Goal: Transaction & Acquisition: Purchase product/service

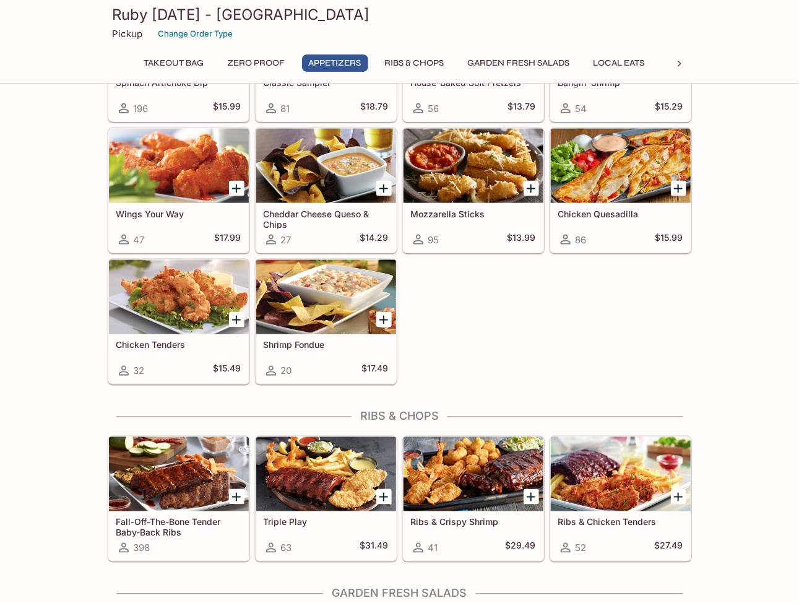
scroll to position [866, 0]
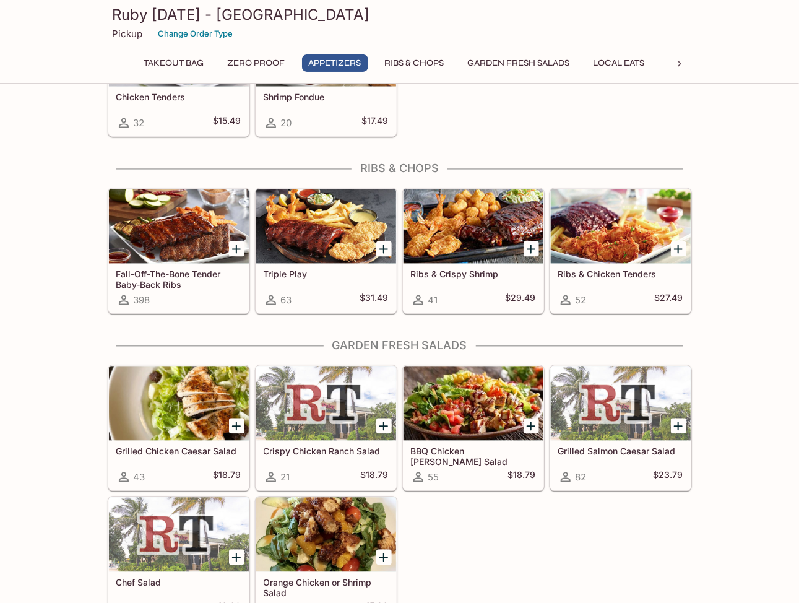
click at [179, 213] on div at bounding box center [179, 226] width 140 height 74
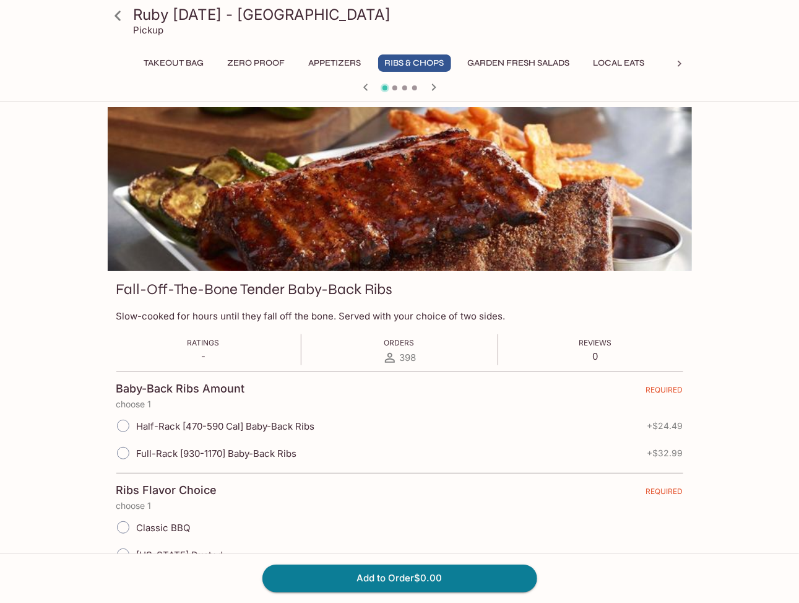
click at [531, 72] on div "Takeout Bag Zero Proof Appetizers Ribs & Chops Garden Fresh Salads Local Eats C…" at bounding box center [399, 66] width 535 height 25
click at [542, 62] on button "Garden Fresh Salads" at bounding box center [519, 62] width 116 height 17
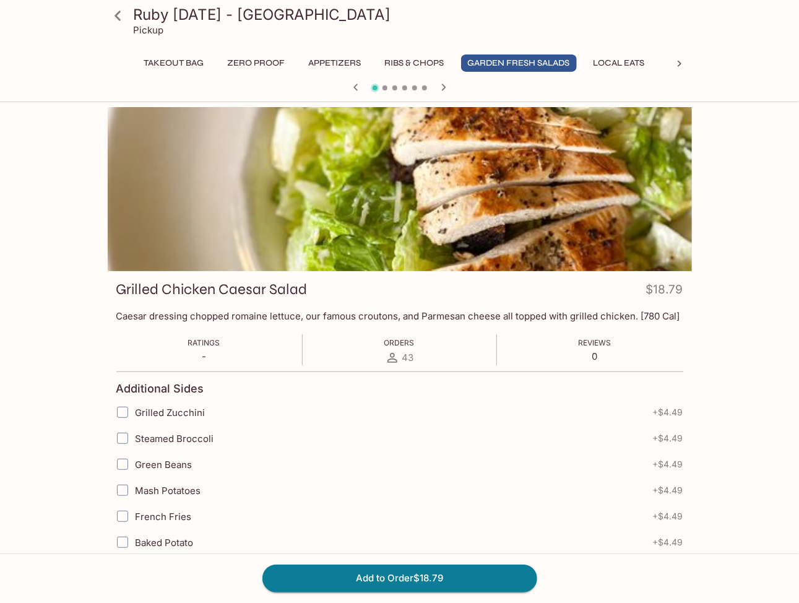
click at [620, 61] on button "Local Eats" at bounding box center [618, 62] width 65 height 17
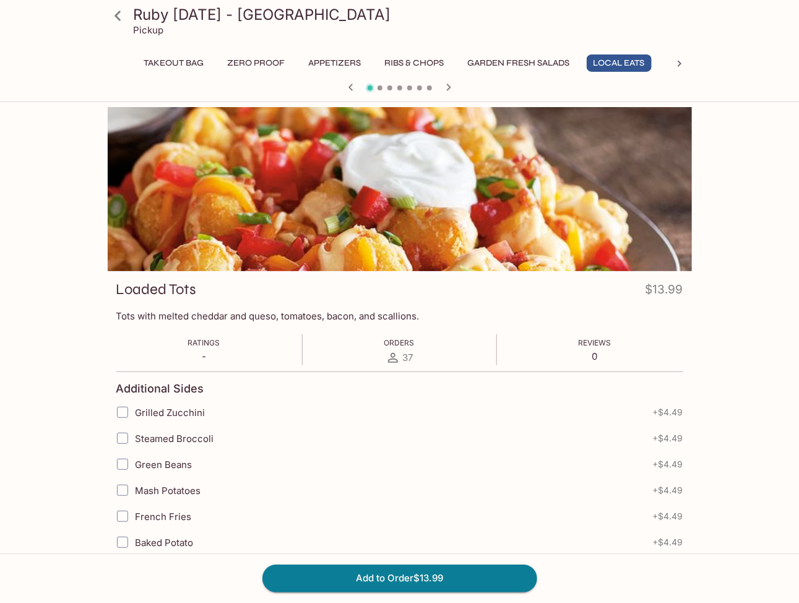
click at [118, 15] on icon at bounding box center [118, 16] width 22 height 22
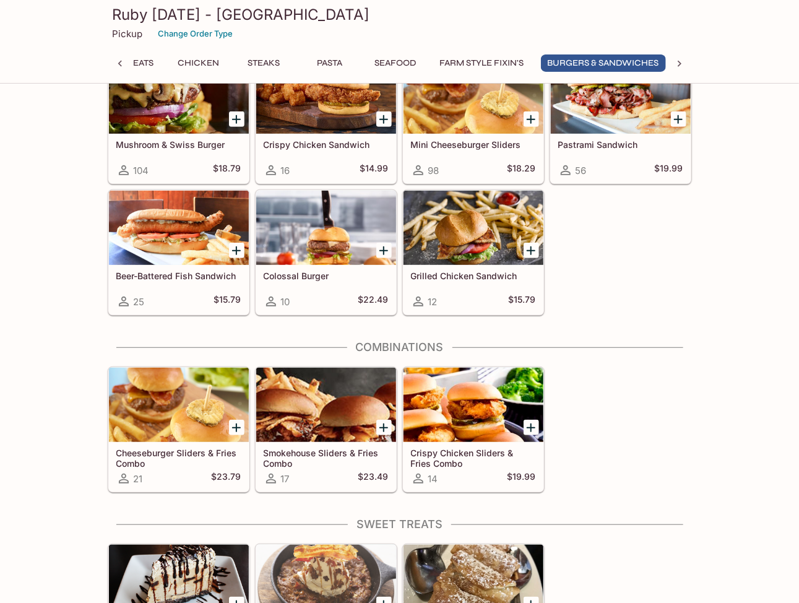
scroll to position [3890, 0]
